Goal: Task Accomplishment & Management: Use online tool/utility

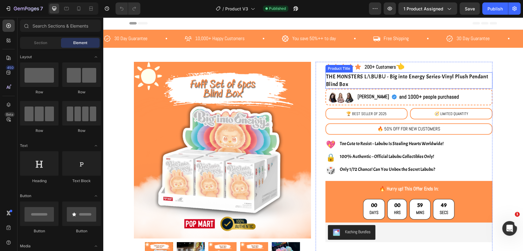
click at [368, 77] on h1 "THE M0NSTERS LΛBᑌBᑌ - Big into Energy Series-Vinyl Plush Pendant Blind Box" at bounding box center [409, 80] width 167 height 17
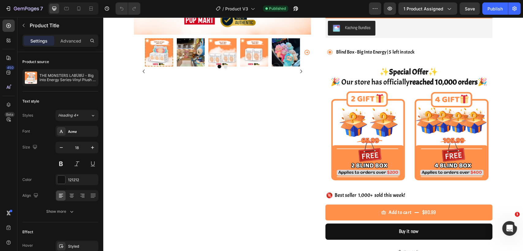
scroll to position [102, 0]
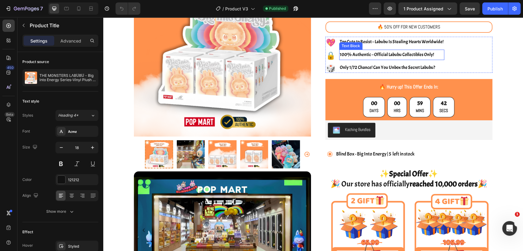
click at [393, 55] on span "100% Authentic – Official Labubu Collectibles Only!" at bounding box center [387, 55] width 94 height 6
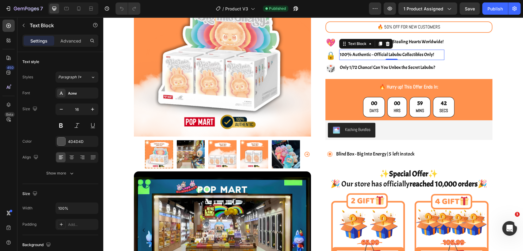
click at [398, 55] on span "100% Authentic – Official Labubu Collectibles Only!" at bounding box center [387, 55] width 94 height 6
click at [389, 55] on span "100% Authentic – Official Labubu Collectibles Only!" at bounding box center [387, 55] width 94 height 6
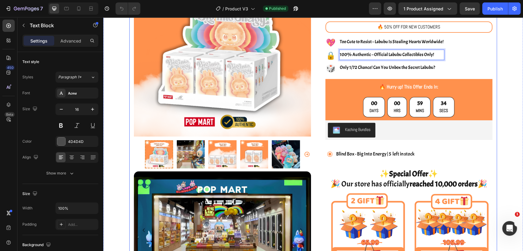
scroll to position [0, 0]
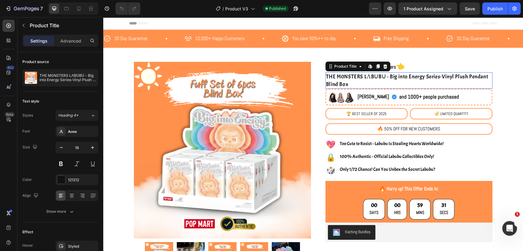
click at [383, 77] on h1 "THE M0NSTERS LΛBᑌBᑌ - Big into Energy Series-Vinyl Plush Pendant Blind Box" at bounding box center [409, 80] width 167 height 17
click at [380, 75] on h1 "THE M0NSTERS LΛBᑌBᑌ - Big into Energy Series-Vinyl Plush Pendant Blind Box" at bounding box center [409, 80] width 167 height 17
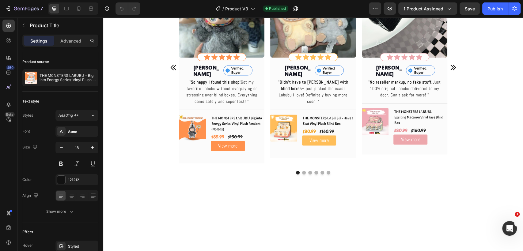
scroll to position [637, 0]
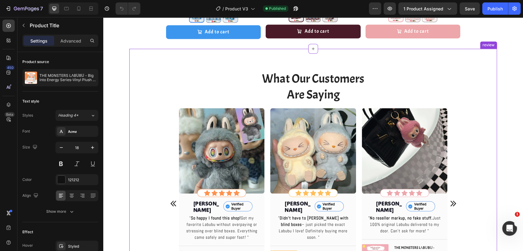
click at [427, 59] on div "What Our Customers Are Saying Heading Image Icon Icon Icon Icon Icon Icon List …" at bounding box center [313, 191] width 368 height 284
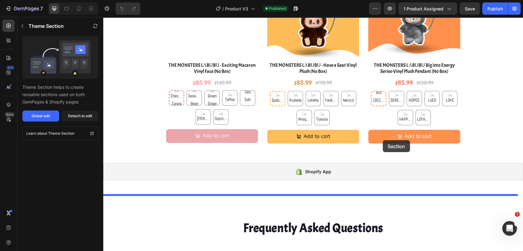
scroll to position [1647, 0]
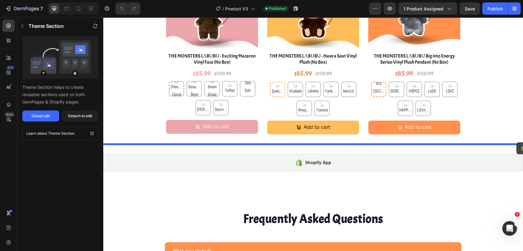
drag, startPoint x: 460, startPoint y: 41, endPoint x: 517, endPoint y: 143, distance: 116.4
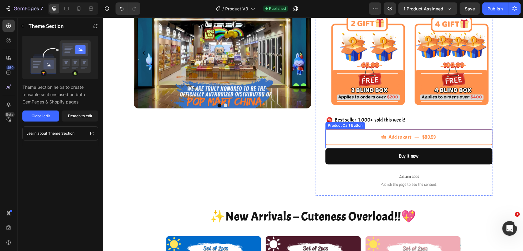
scroll to position [314, 0]
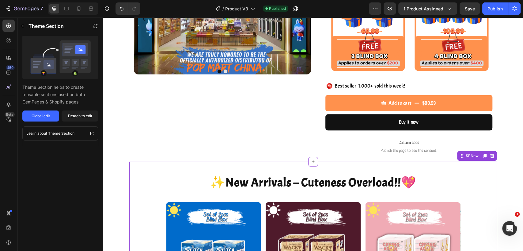
click at [459, 174] on p "✨ New Arrivals – Cuteness Overload!! 💖" at bounding box center [313, 182] width 367 height 21
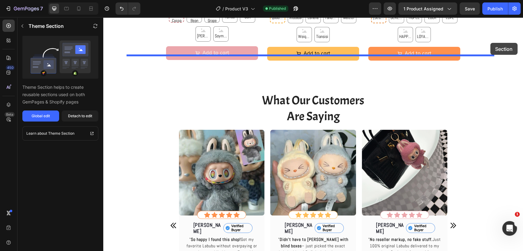
scroll to position [1437, 0]
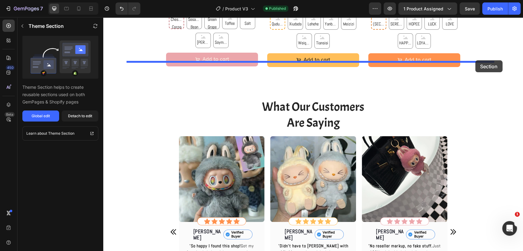
drag, startPoint x: 459, startPoint y: 155, endPoint x: 476, endPoint y: 60, distance: 95.5
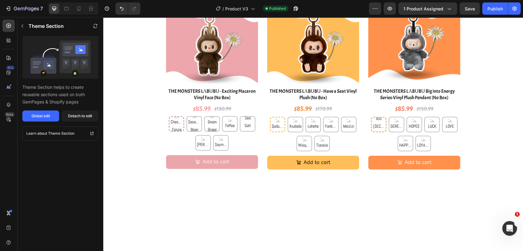
scroll to position [954, 0]
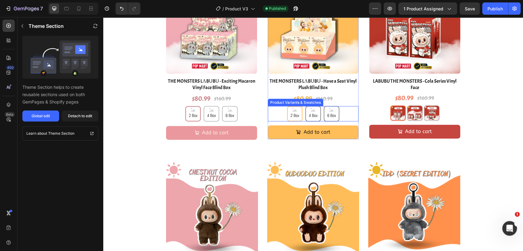
click at [344, 115] on div "2 Box 2 Box 2 Box 4 Box 4 Box 4 Box 6 Box 6 Box 6 Box" at bounding box center [313, 113] width 91 height 15
radio input "true"
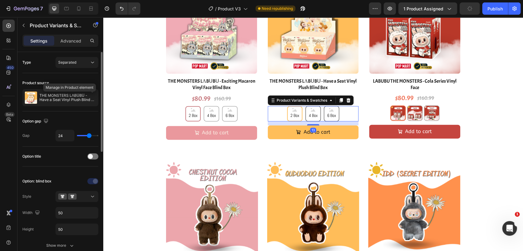
click at [0, 0] on icon "button" at bounding box center [0, 0] width 0 height 0
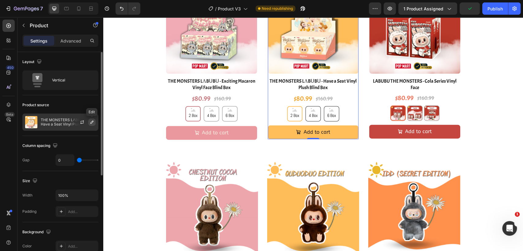
click at [93, 123] on icon "button" at bounding box center [92, 122] width 5 height 5
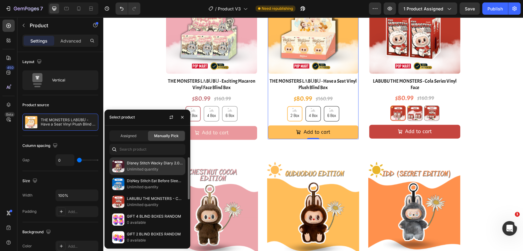
scroll to position [68, 0]
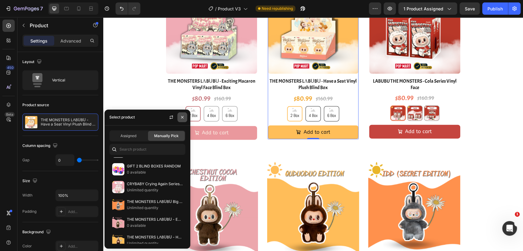
drag, startPoint x: 78, startPoint y: 96, endPoint x: 182, endPoint y: 115, distance: 105.6
click at [182, 115] on icon "button" at bounding box center [182, 117] width 5 height 5
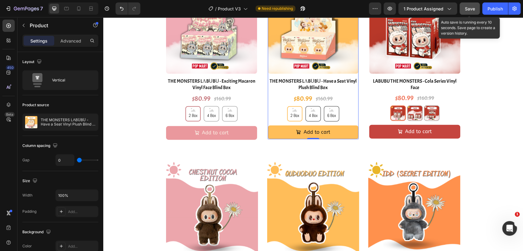
drag, startPoint x: 470, startPoint y: 10, endPoint x: 294, endPoint y: 30, distance: 177.2
click at [470, 10] on span "Save" at bounding box center [470, 8] width 10 height 5
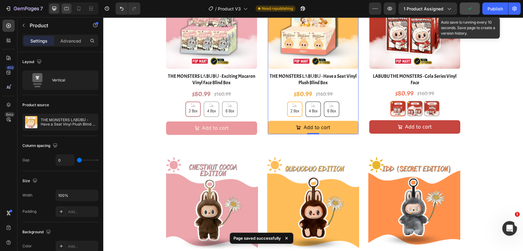
scroll to position [851, 0]
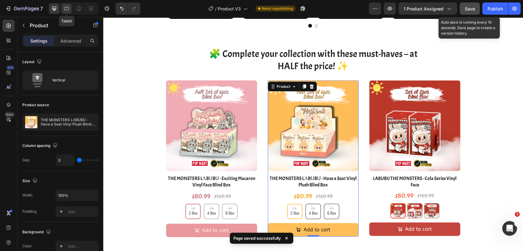
click at [65, 10] on icon at bounding box center [66, 8] width 5 height 3
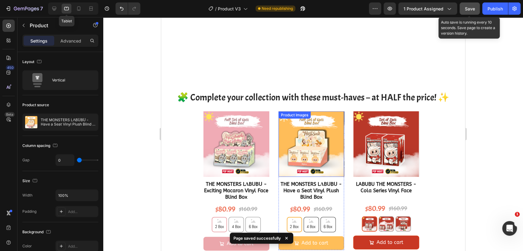
scroll to position [895, 0]
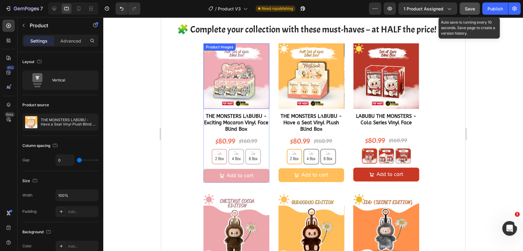
click at [246, 96] on img at bounding box center [237, 77] width 66 height 66
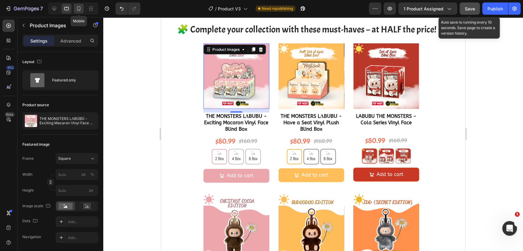
click at [76, 9] on icon at bounding box center [79, 9] width 6 height 6
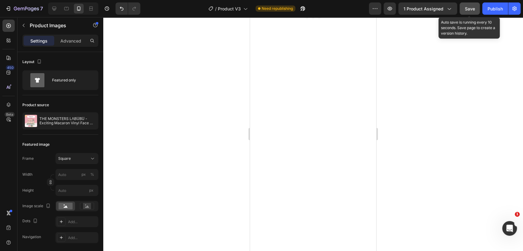
scroll to position [581, 0]
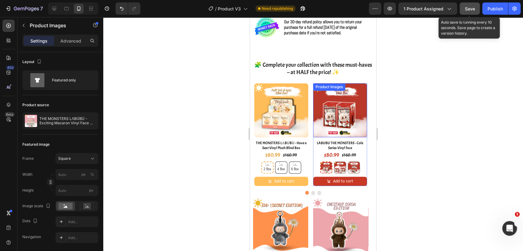
click at [280, 102] on img at bounding box center [281, 110] width 54 height 54
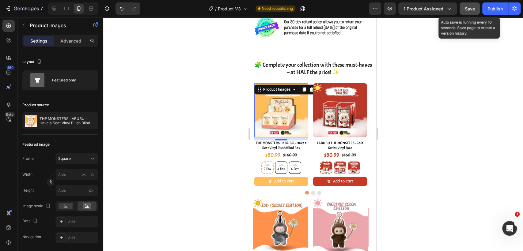
click at [419, 96] on div at bounding box center [313, 134] width 420 height 234
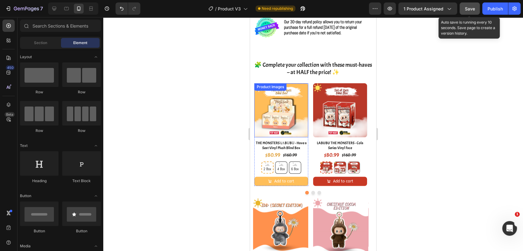
click at [291, 98] on img at bounding box center [281, 110] width 54 height 54
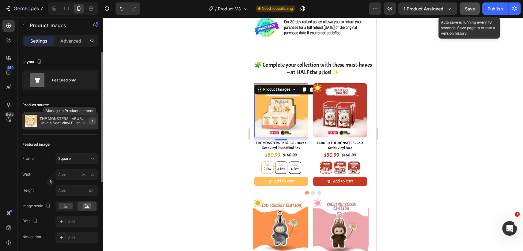
click at [94, 122] on icon "button" at bounding box center [92, 121] width 5 height 5
radio input "true"
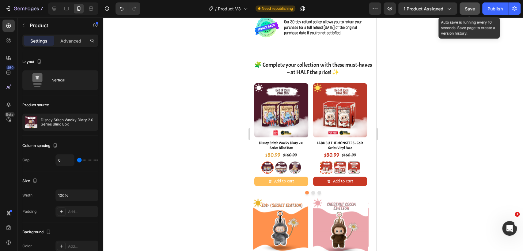
drag, startPoint x: 91, startPoint y: 121, endPoint x: 184, endPoint y: 134, distance: 94.1
click at [121, 0] on div "7 Version history / Product V3 Need republishing Preview 1 product assigned Sav…" at bounding box center [261, 0] width 523 height 0
click at [304, 168] on div "GGRJ-Random2pcs GGRJ-Random2pcs GGRJ-Random4pcs GGRJ-Random4pcs GGRJ-Ramdom6pcs…" at bounding box center [281, 168] width 54 height 12
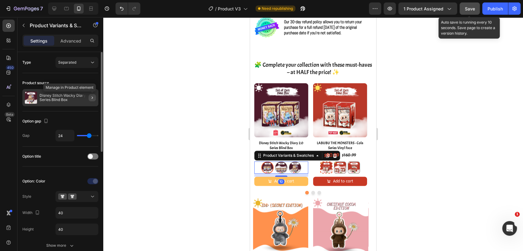
click at [93, 96] on icon "button" at bounding box center [92, 97] width 5 height 5
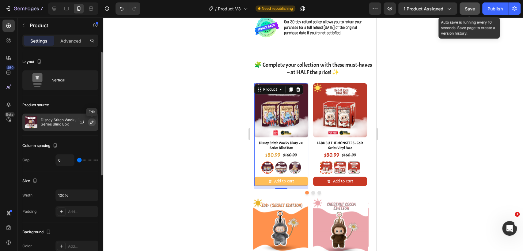
click at [90, 122] on icon "button" at bounding box center [92, 122] width 5 height 5
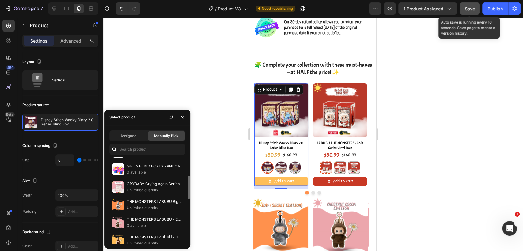
scroll to position [136, 0]
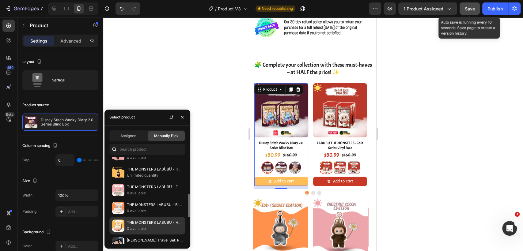
click at [155, 224] on p "THE MONSTERS LΛBᑌBᑌ - Have a Seat Vinyl Plush Blind Box" at bounding box center [155, 223] width 56 height 6
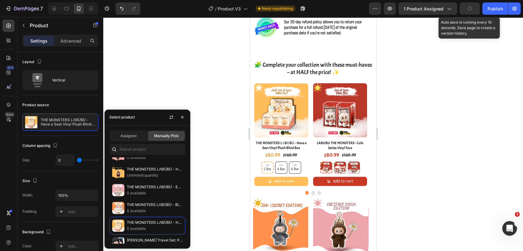
click at [436, 71] on div at bounding box center [313, 134] width 420 height 234
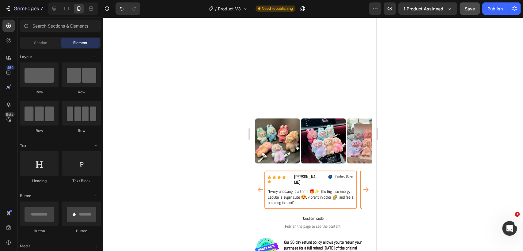
scroll to position [683, 0]
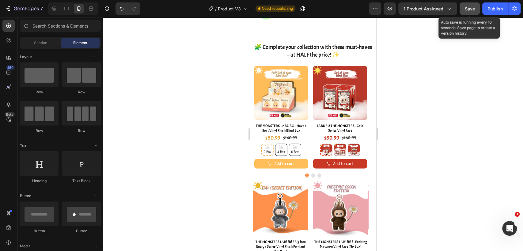
click at [472, 7] on span "Save" at bounding box center [470, 8] width 10 height 5
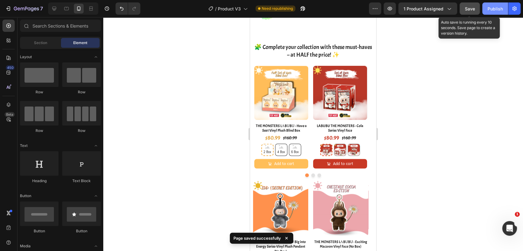
click at [498, 7] on div "Publish" at bounding box center [495, 9] width 15 height 6
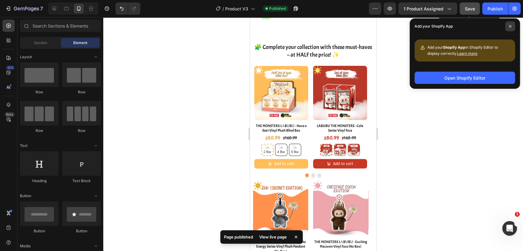
click at [507, 23] on span at bounding box center [511, 26] width 10 height 10
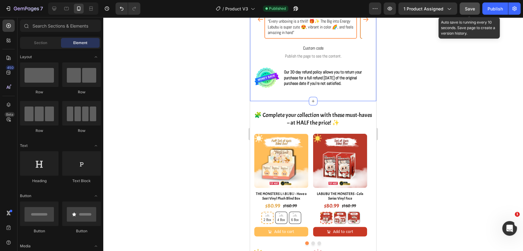
scroll to position [547, 0]
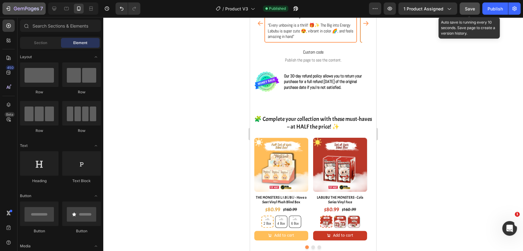
click at [10, 9] on icon "button" at bounding box center [8, 9] width 6 height 6
